Goal: Information Seeking & Learning: Stay updated

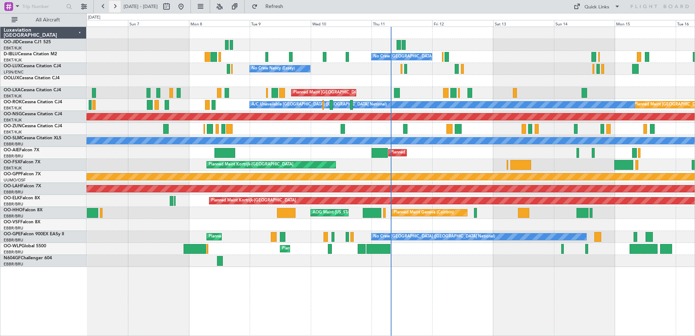
click at [116, 4] on button at bounding box center [115, 7] width 12 height 12
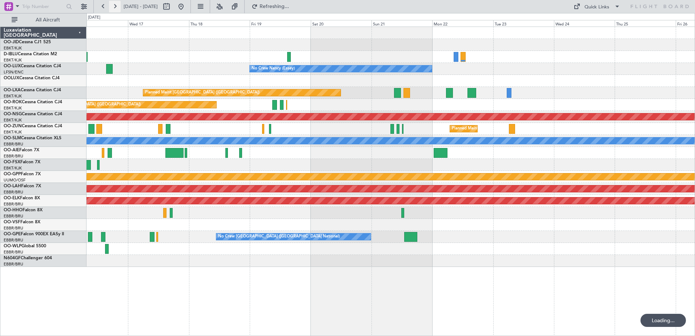
click at [116, 4] on button at bounding box center [115, 7] width 12 height 12
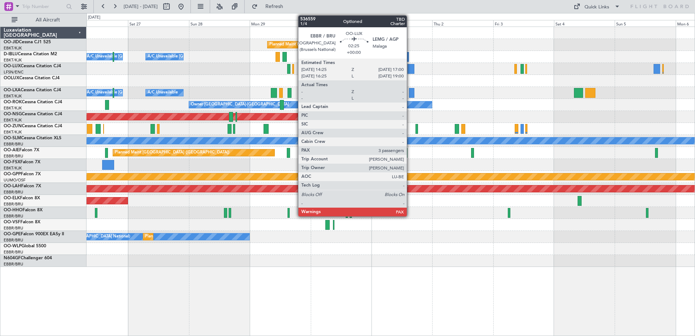
click at [410, 67] on div at bounding box center [411, 69] width 7 height 10
click at [412, 67] on div at bounding box center [411, 69] width 7 height 10
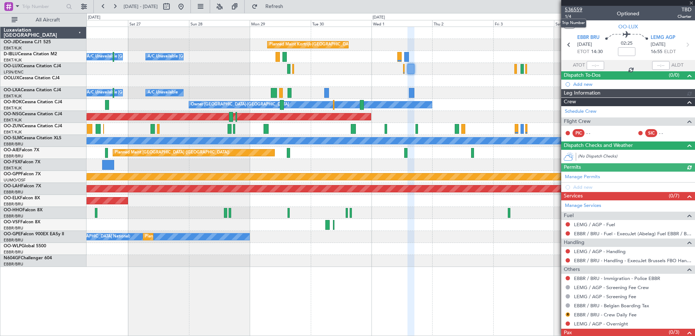
click at [579, 9] on span "536559" at bounding box center [573, 10] width 17 height 8
click at [693, 3] on span at bounding box center [691, 3] width 7 height 7
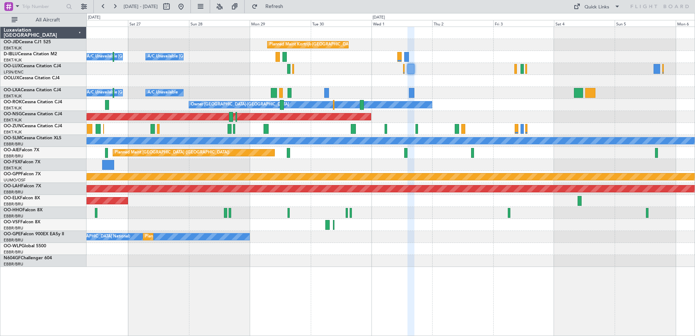
type input "0"
click at [283, 7] on span "Refresh" at bounding box center [274, 6] width 31 height 5
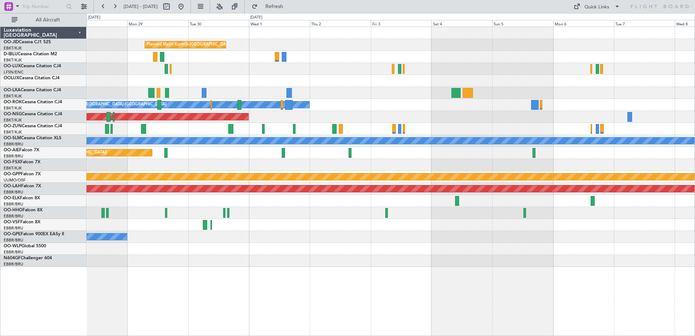
click at [416, 117] on div "Planned Maint Kortrijk-[GEOGRAPHIC_DATA] A/C Unavailable [GEOGRAPHIC_DATA]-[GEO…" at bounding box center [391, 147] width 608 height 240
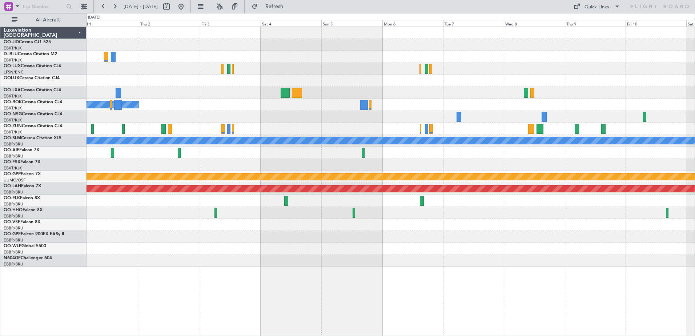
click at [394, 147] on div "Planned Maint Kortrijk-[GEOGRAPHIC_DATA] Owner [GEOGRAPHIC_DATA]-[GEOGRAPHIC_DA…" at bounding box center [391, 147] width 608 height 240
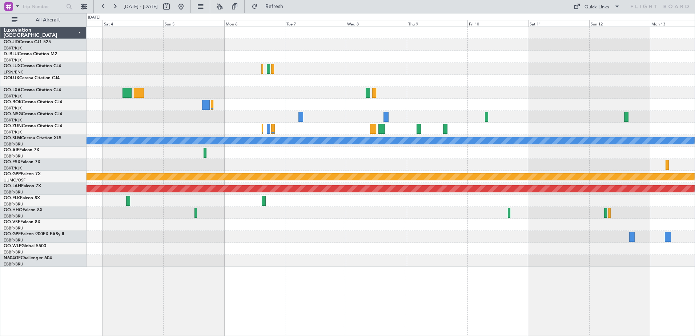
click at [372, 161] on div "Owner [GEOGRAPHIC_DATA]-[GEOGRAPHIC_DATA] A/C Unavailable [GEOGRAPHIC_DATA] Gro…" at bounding box center [391, 147] width 608 height 240
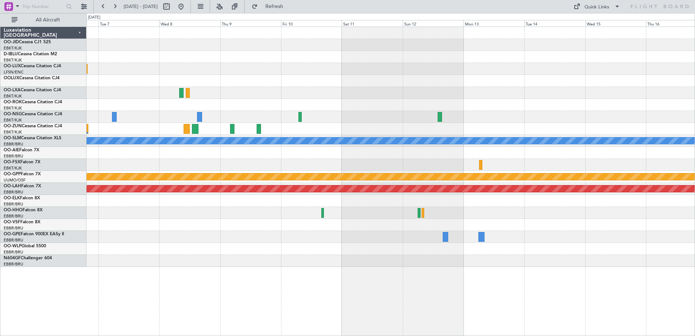
click at [300, 194] on div "A/C Unavailable [GEOGRAPHIC_DATA] Grounded [GEOGRAPHIC_DATA] Planned [GEOGRAPHI…" at bounding box center [391, 147] width 608 height 240
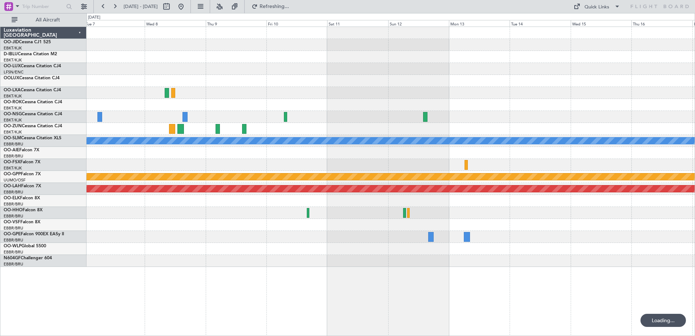
click at [225, 179] on div "A/C Unavailable [GEOGRAPHIC_DATA] Grounded [GEOGRAPHIC_DATA] Planned [GEOGRAPHI…" at bounding box center [391, 147] width 608 height 240
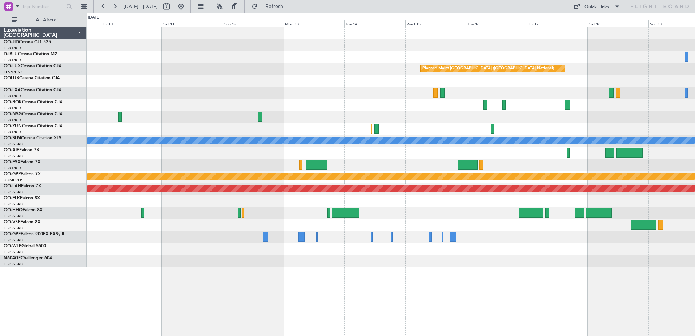
click at [551, 61] on div "Planned Maint [GEOGRAPHIC_DATA] ([GEOGRAPHIC_DATA] National) A/C Unavailable [G…" at bounding box center [391, 147] width 608 height 240
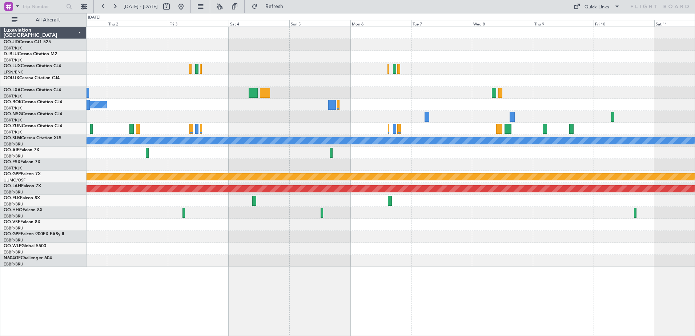
click at [587, 80] on div "Planned Maint Kortrijk-[GEOGRAPHIC_DATA] Owner [GEOGRAPHIC_DATA]-[GEOGRAPHIC_DA…" at bounding box center [391, 147] width 608 height 240
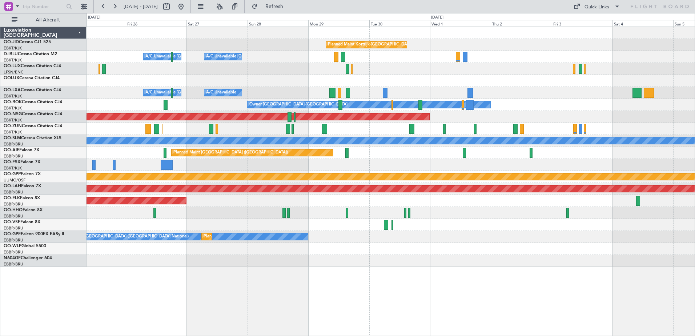
click at [360, 156] on div "Planned Maint [GEOGRAPHIC_DATA] ([GEOGRAPHIC_DATA])" at bounding box center [391, 153] width 608 height 12
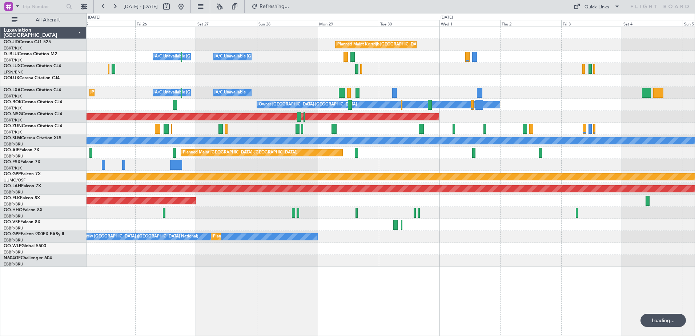
click at [400, 135] on div "A/C Unavailable [GEOGRAPHIC_DATA]" at bounding box center [391, 141] width 608 height 12
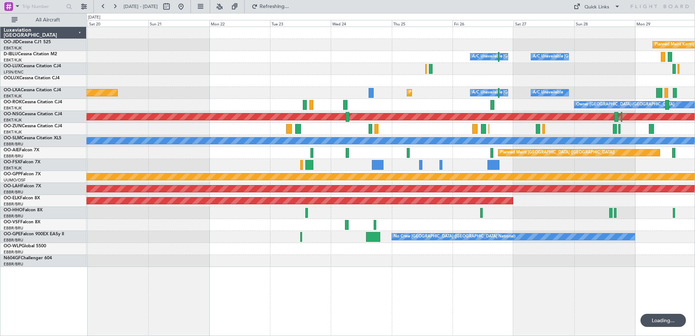
click at [401, 89] on div "Planned Maint Kortrijk-[GEOGRAPHIC_DATA] A/C Unavailable [GEOGRAPHIC_DATA] ([GE…" at bounding box center [391, 147] width 608 height 240
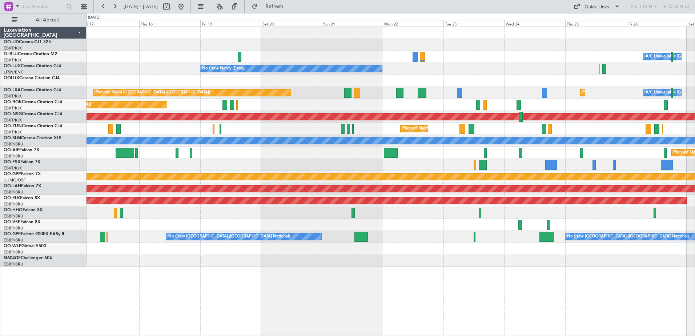
click at [415, 100] on div "Planned Maint Kortrijk-[GEOGRAPHIC_DATA] A/C Unavailable [GEOGRAPHIC_DATA] ([GE…" at bounding box center [391, 147] width 608 height 240
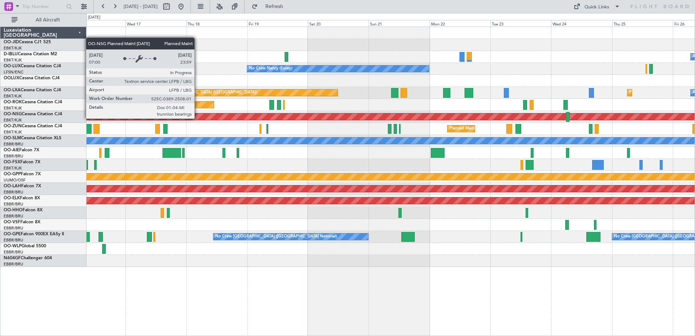
click at [352, 114] on div "Planned Maint [GEOGRAPHIC_DATA] ([GEOGRAPHIC_DATA])" at bounding box center [228, 116] width 1498 height 7
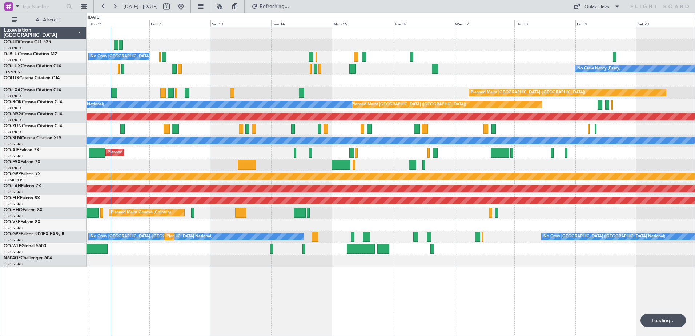
click at [384, 112] on div "Planned Maint [GEOGRAPHIC_DATA] ([GEOGRAPHIC_DATA])" at bounding box center [391, 117] width 608 height 12
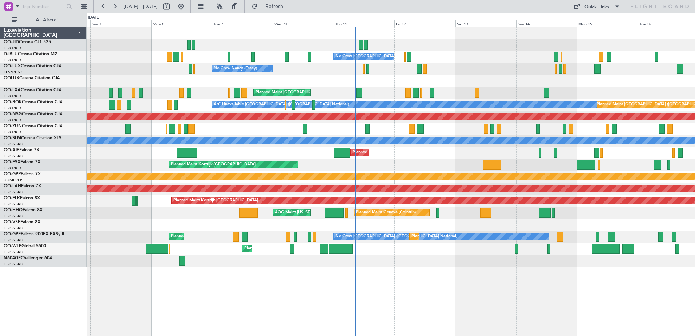
click at [259, 130] on div "No Crew [GEOGRAPHIC_DATA] ([GEOGRAPHIC_DATA] National) No Crew [PERSON_NAME] ([…" at bounding box center [391, 147] width 608 height 240
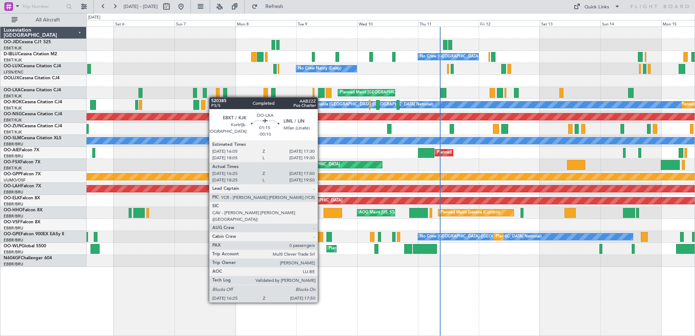
click at [216, 97] on div at bounding box center [218, 93] width 4 height 10
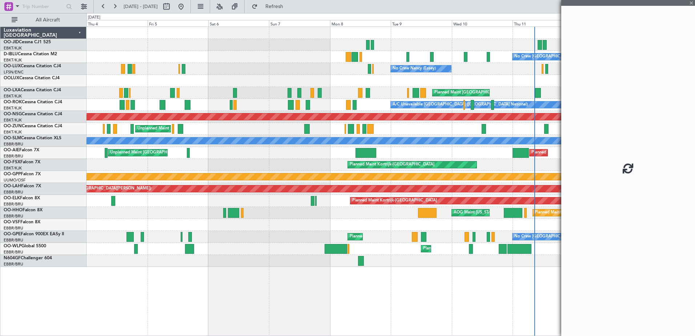
click at [269, 82] on div at bounding box center [391, 81] width 608 height 12
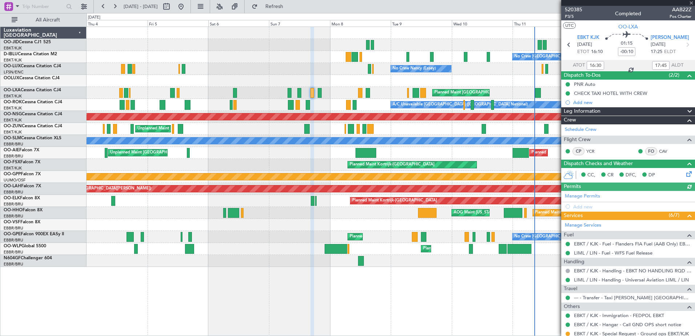
click at [204, 107] on div "A/C Unavailable [GEOGRAPHIC_DATA] ([GEOGRAPHIC_DATA] National) Planned Maint [G…" at bounding box center [391, 105] width 608 height 12
click at [690, 3] on span at bounding box center [691, 3] width 7 height 7
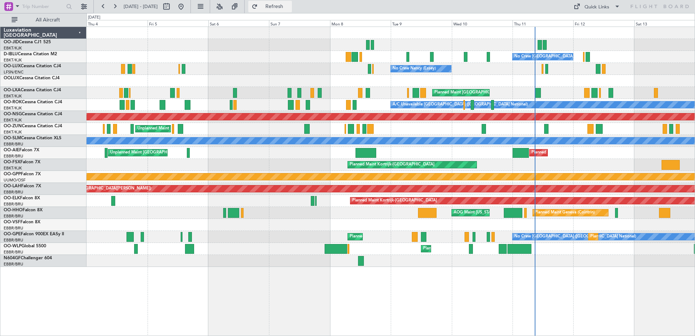
click at [278, 9] on button "Refresh" at bounding box center [270, 7] width 44 height 12
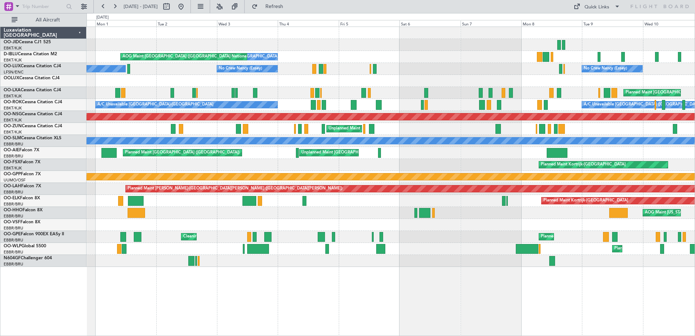
click at [336, 89] on div "Planned Maint [GEOGRAPHIC_DATA] ([GEOGRAPHIC_DATA] National) Planned Maint [GEO…" at bounding box center [391, 93] width 608 height 12
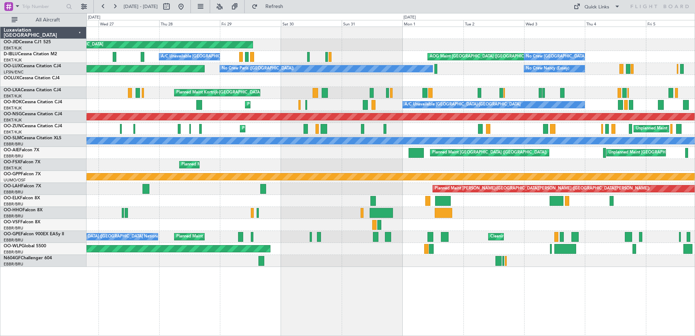
click at [325, 84] on div at bounding box center [391, 81] width 608 height 12
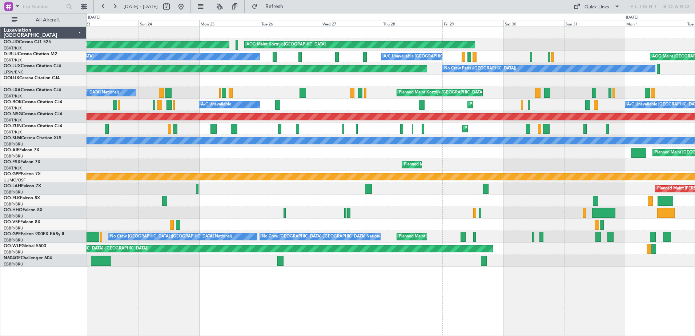
click at [399, 79] on div "Planned Maint Kortrijk-[GEOGRAPHIC_DATA] AOG Maint [GEOGRAPHIC_DATA]-[GEOGRAPHI…" at bounding box center [391, 147] width 608 height 240
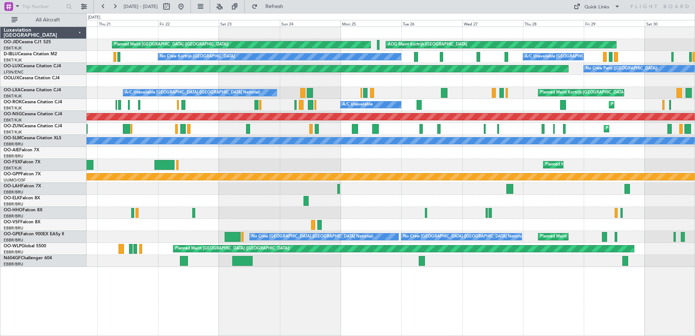
click at [324, 76] on div at bounding box center [391, 81] width 608 height 12
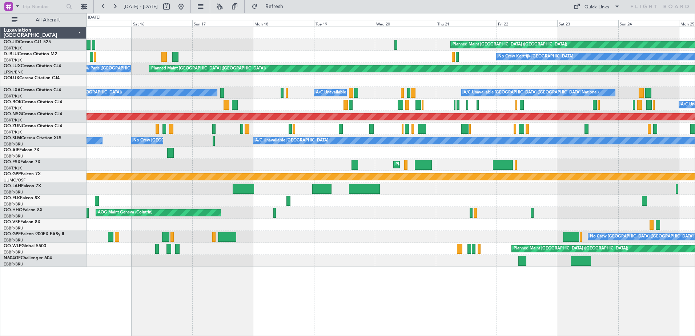
click at [448, 102] on div "A/C Unavailable Unplanned Maint [GEOGRAPHIC_DATA]-[GEOGRAPHIC_DATA]" at bounding box center [391, 105] width 608 height 12
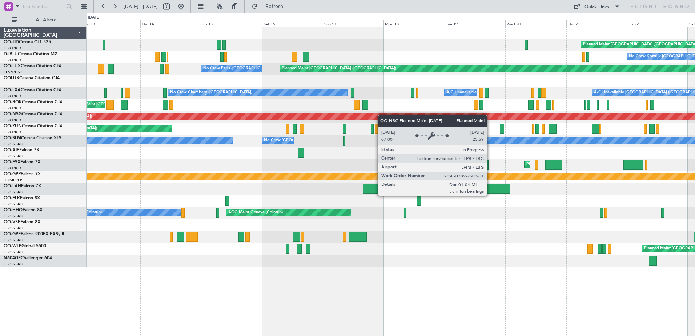
click at [407, 116] on div "Planned Maint [GEOGRAPHIC_DATA] ([GEOGRAPHIC_DATA]) No Crew Kortrijk-[GEOGRAPHI…" at bounding box center [391, 147] width 608 height 240
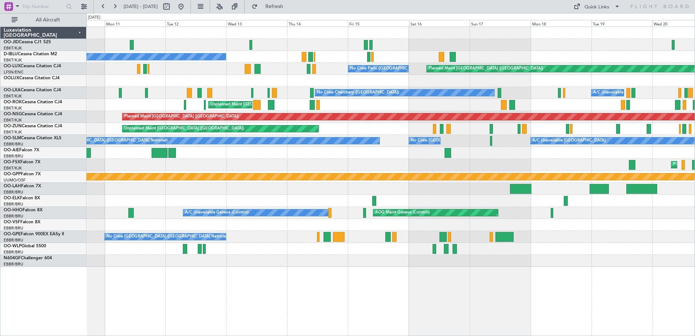
click at [302, 94] on div "A/C Unavailable [GEOGRAPHIC_DATA] ([GEOGRAPHIC_DATA] National) No [GEOGRAPHIC_D…" at bounding box center [391, 93] width 608 height 12
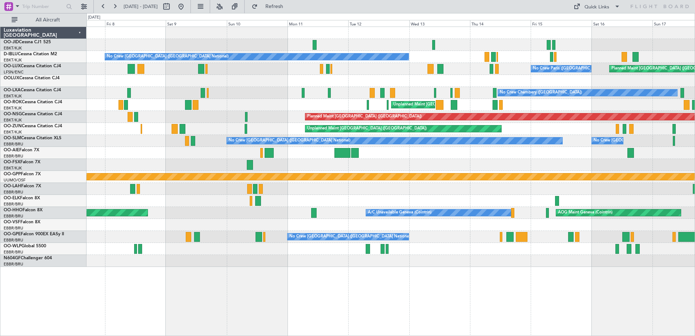
click at [400, 95] on div "No Crew [GEOGRAPHIC_DATA] ([GEOGRAPHIC_DATA] National) Planned Maint [GEOGRAPHI…" at bounding box center [391, 147] width 608 height 240
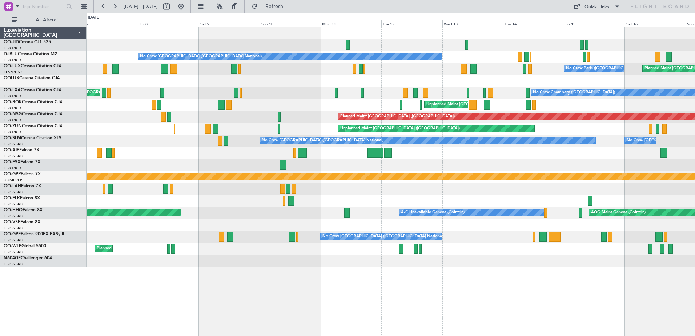
click at [0, 82] on html "[DATE] - [DATE] Refresh Quick Links All Aircraft No Crew [GEOGRAPHIC_DATA] (Bru…" at bounding box center [347, 168] width 695 height 336
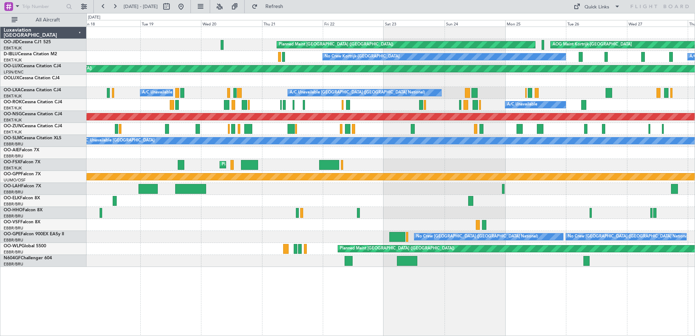
click at [109, 124] on div "Planned Maint [GEOGRAPHIC_DATA] ([GEOGRAPHIC_DATA]) AOG Maint [GEOGRAPHIC_DATA]…" at bounding box center [391, 147] width 608 height 240
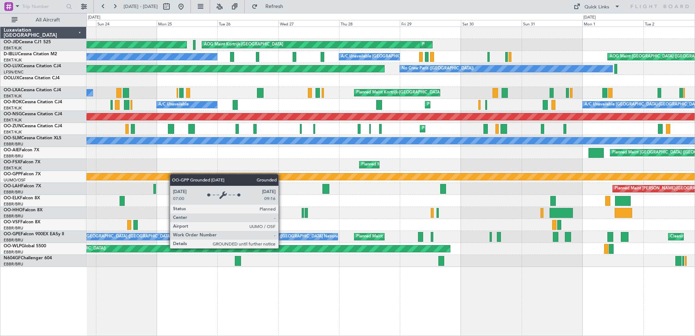
click at [164, 174] on div "Planned Maint [GEOGRAPHIC_DATA] ([GEOGRAPHIC_DATA]) AOG Maint [GEOGRAPHIC_DATA]…" at bounding box center [391, 147] width 608 height 240
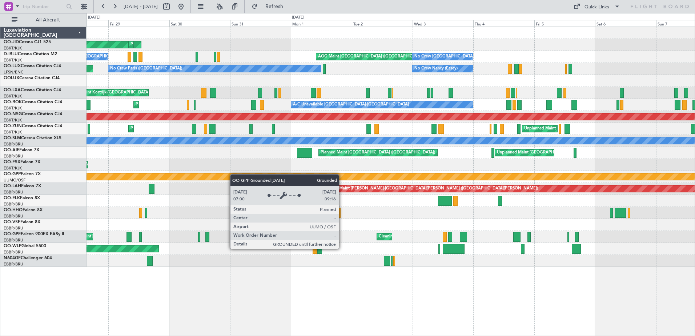
click at [182, 177] on div "AOG Maint Kortrijk-[GEOGRAPHIC_DATA] Planned Maint [GEOGRAPHIC_DATA]-[GEOGRAPHI…" at bounding box center [391, 147] width 608 height 240
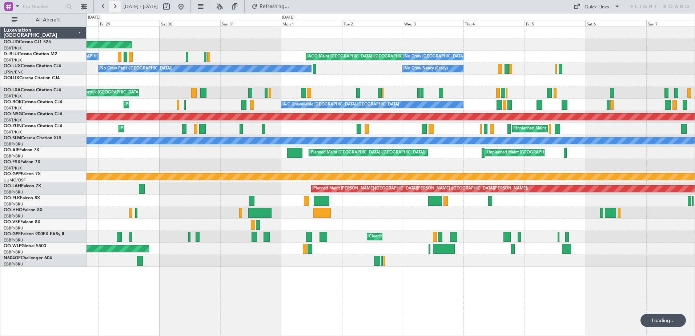
click at [118, 8] on button at bounding box center [115, 7] width 12 height 12
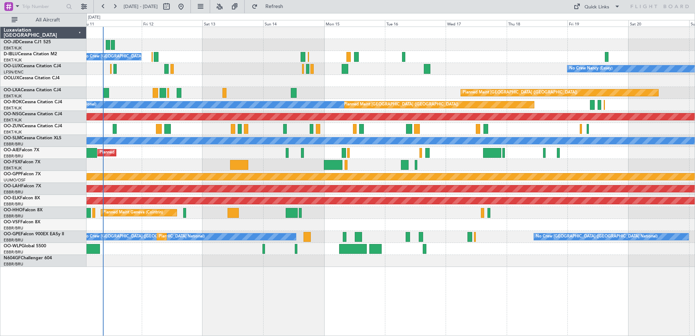
click at [418, 182] on div "No Crew [GEOGRAPHIC_DATA] ([GEOGRAPHIC_DATA] National) No Crew [PERSON_NAME] ([…" at bounding box center [391, 147] width 608 height 240
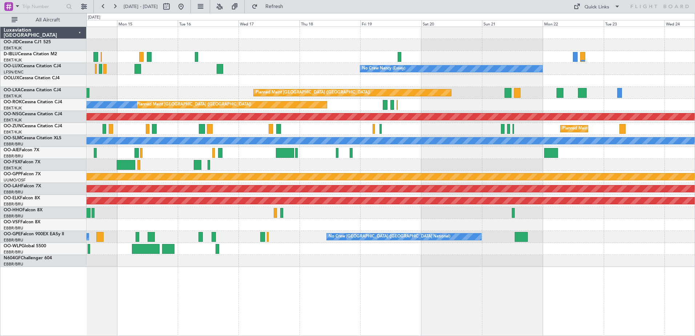
click at [300, 211] on div "No Crew [PERSON_NAME] ([PERSON_NAME]) Planned Maint [GEOGRAPHIC_DATA] ([GEOGRAP…" at bounding box center [391, 147] width 608 height 240
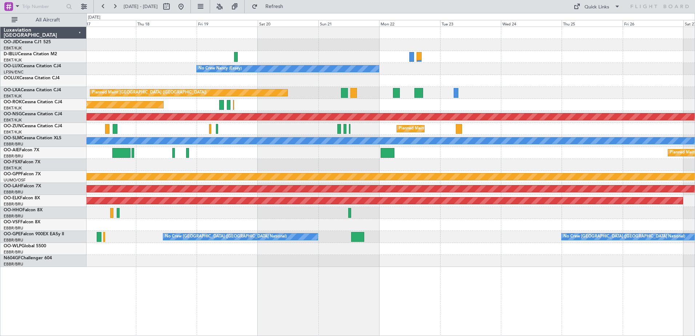
click at [347, 220] on div "No Crew [PERSON_NAME] ([PERSON_NAME]) Planned Maint [GEOGRAPHIC_DATA] ([GEOGRAP…" at bounding box center [391, 147] width 608 height 240
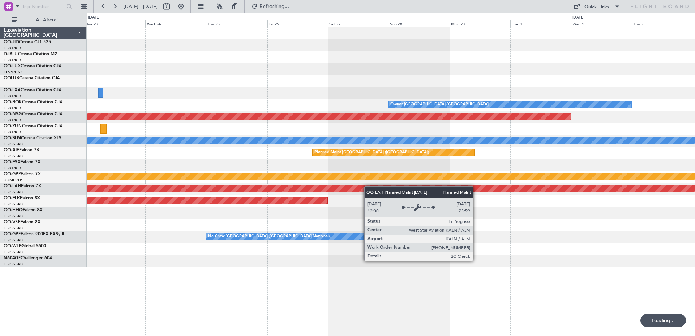
click at [349, 191] on div "No Crew [PERSON_NAME] ([PERSON_NAME]) Owner [GEOGRAPHIC_DATA]-[GEOGRAPHIC_DATA]…" at bounding box center [391, 147] width 608 height 240
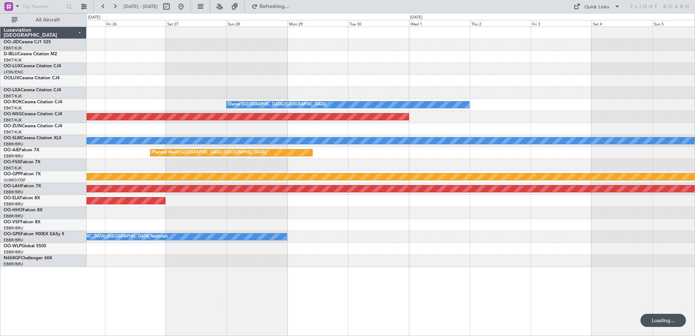
click at [349, 226] on div "Owner [GEOGRAPHIC_DATA]-[GEOGRAPHIC_DATA] Planned Maint [GEOGRAPHIC_DATA] ([GEO…" at bounding box center [391, 147] width 608 height 240
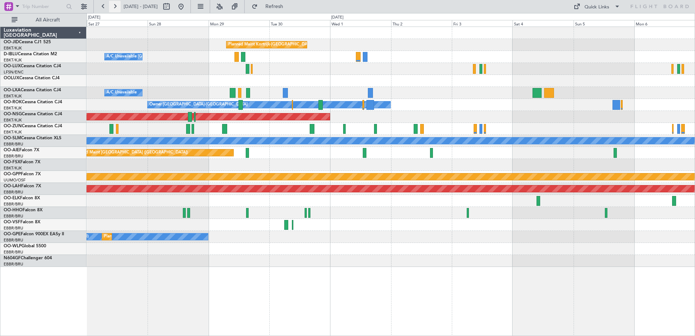
click at [112, 8] on button at bounding box center [115, 7] width 12 height 12
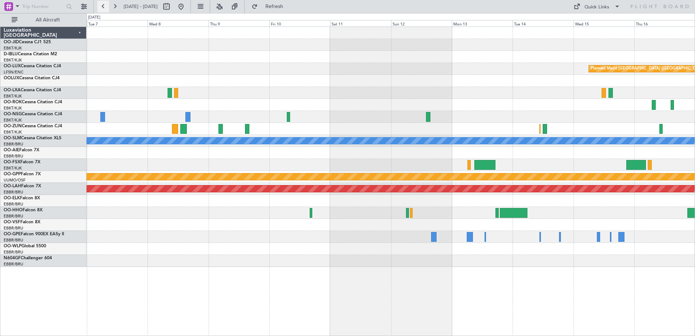
click at [101, 8] on button at bounding box center [103, 7] width 12 height 12
